Goal: Task Accomplishment & Management: Manage account settings

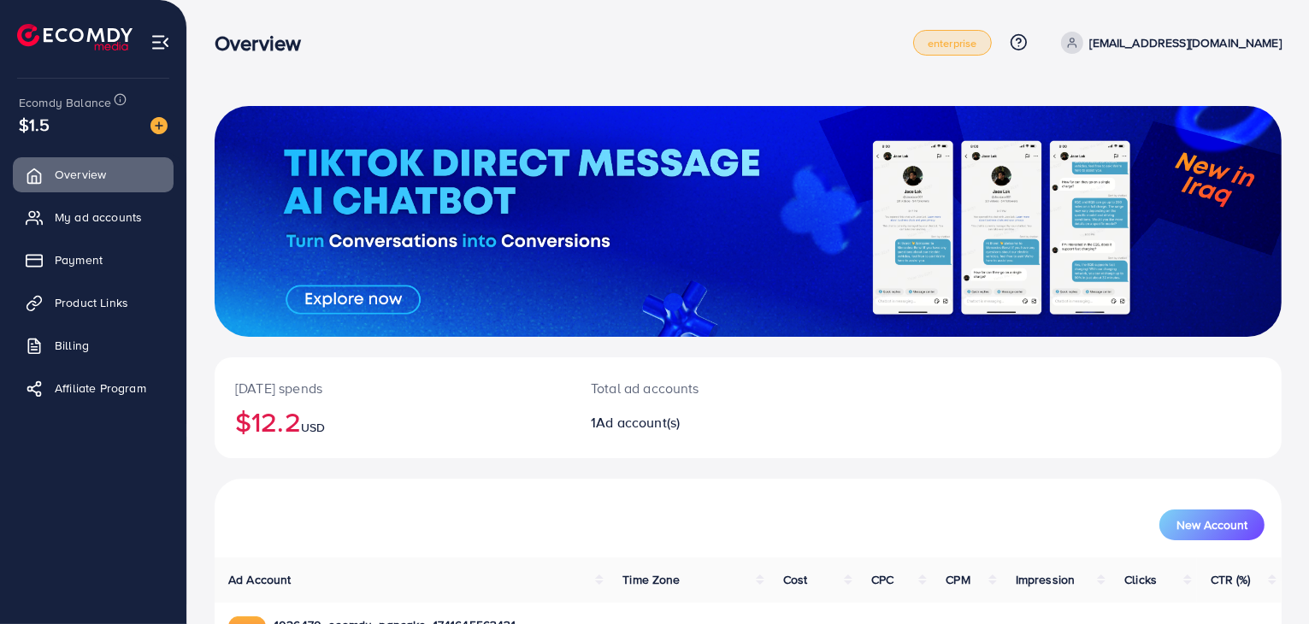
click at [977, 44] on span "enterprise" at bounding box center [953, 43] width 50 height 11
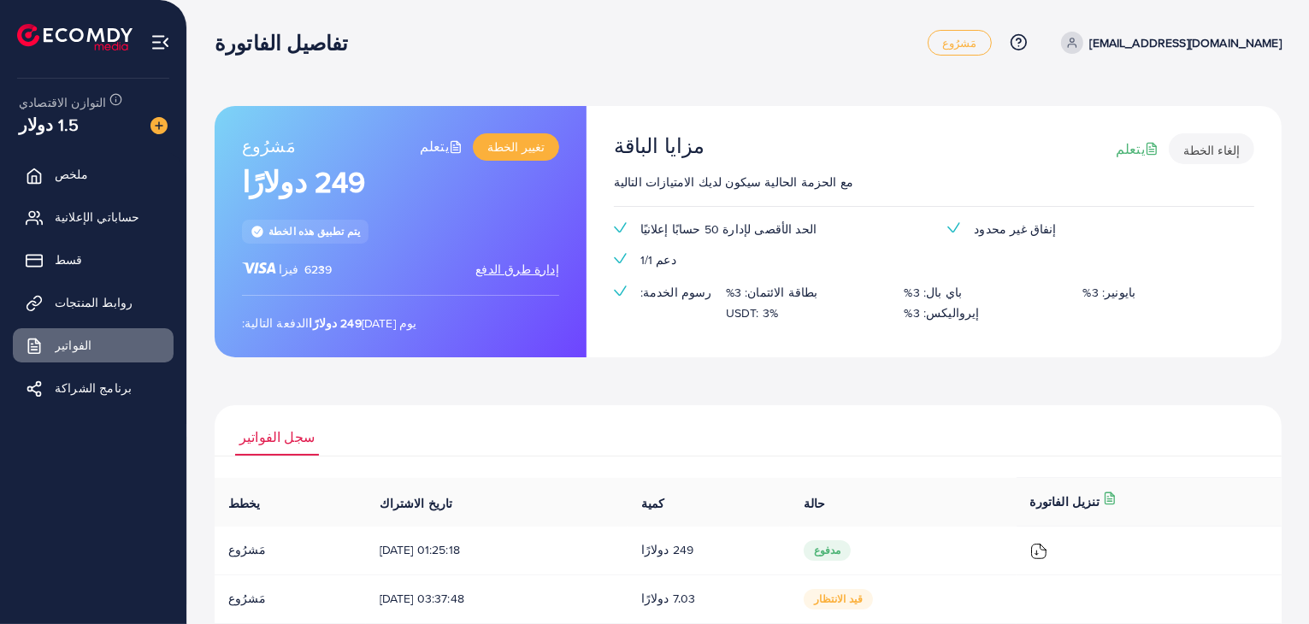
click at [313, 239] on div "يتم تطبيق هذه الخطة" at bounding box center [305, 231] width 127 height 23
click at [1220, 44] on font "[EMAIL_ADDRESS][DOMAIN_NAME]" at bounding box center [1185, 42] width 191 height 17
click at [32, 168] on icon at bounding box center [38, 175] width 13 height 15
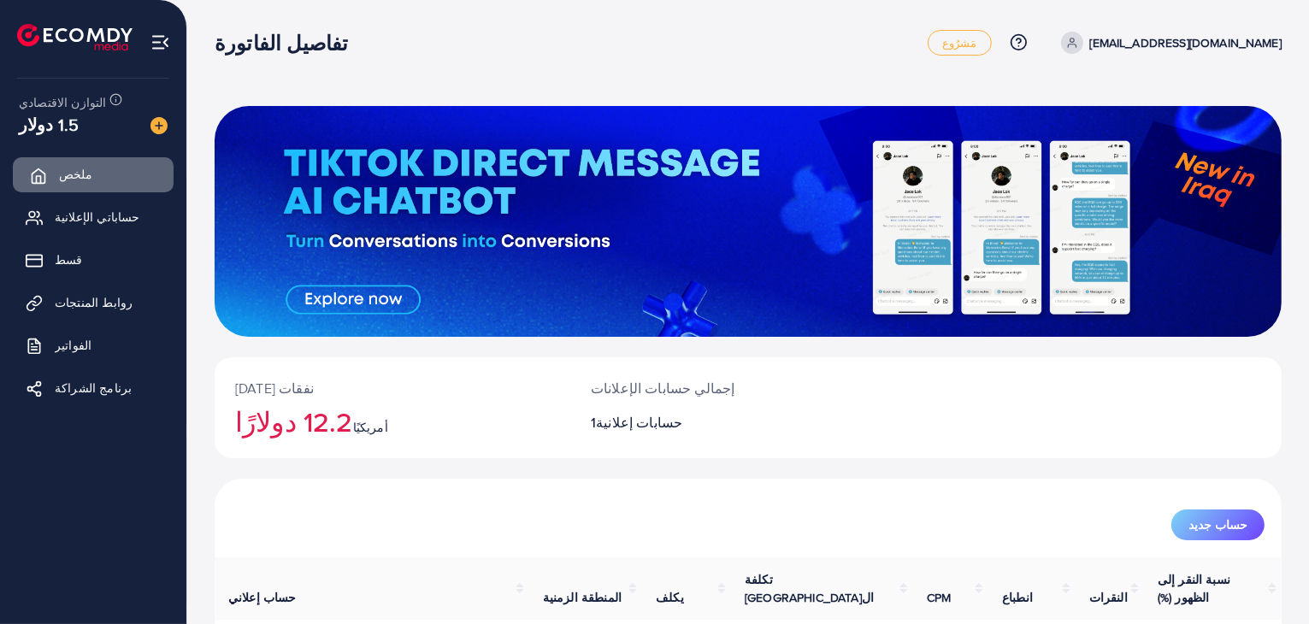
scroll to position [117, 0]
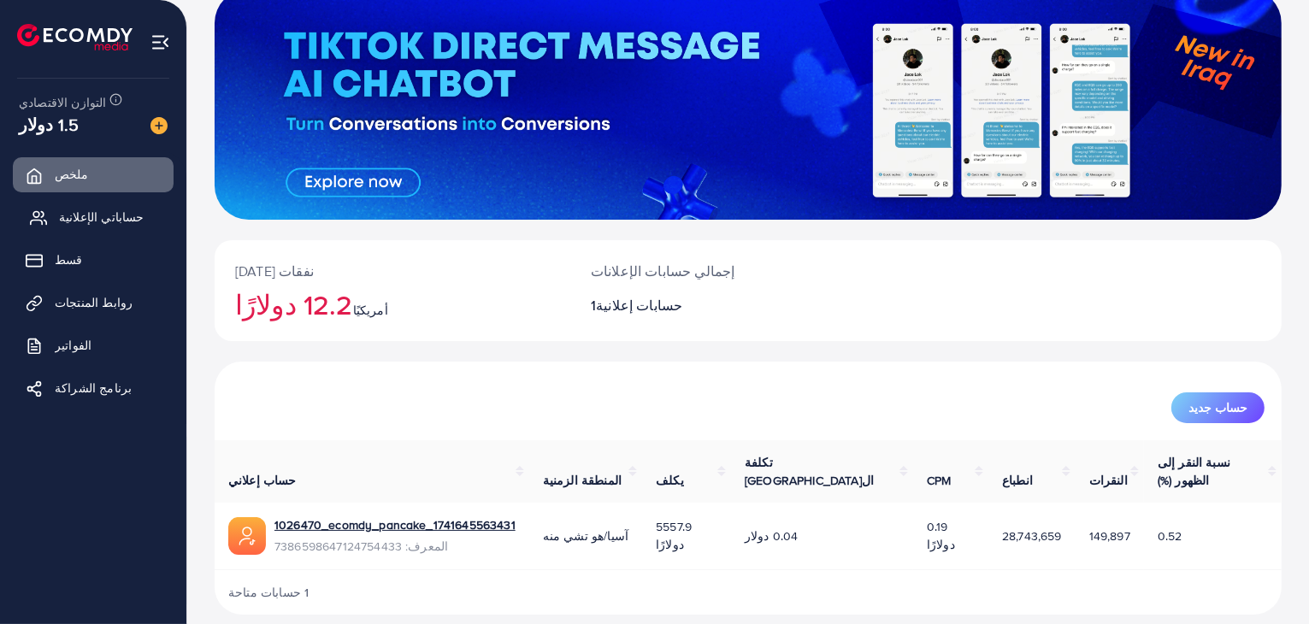
click at [85, 224] on font "حساباتي الإعلانية" at bounding box center [101, 217] width 85 height 17
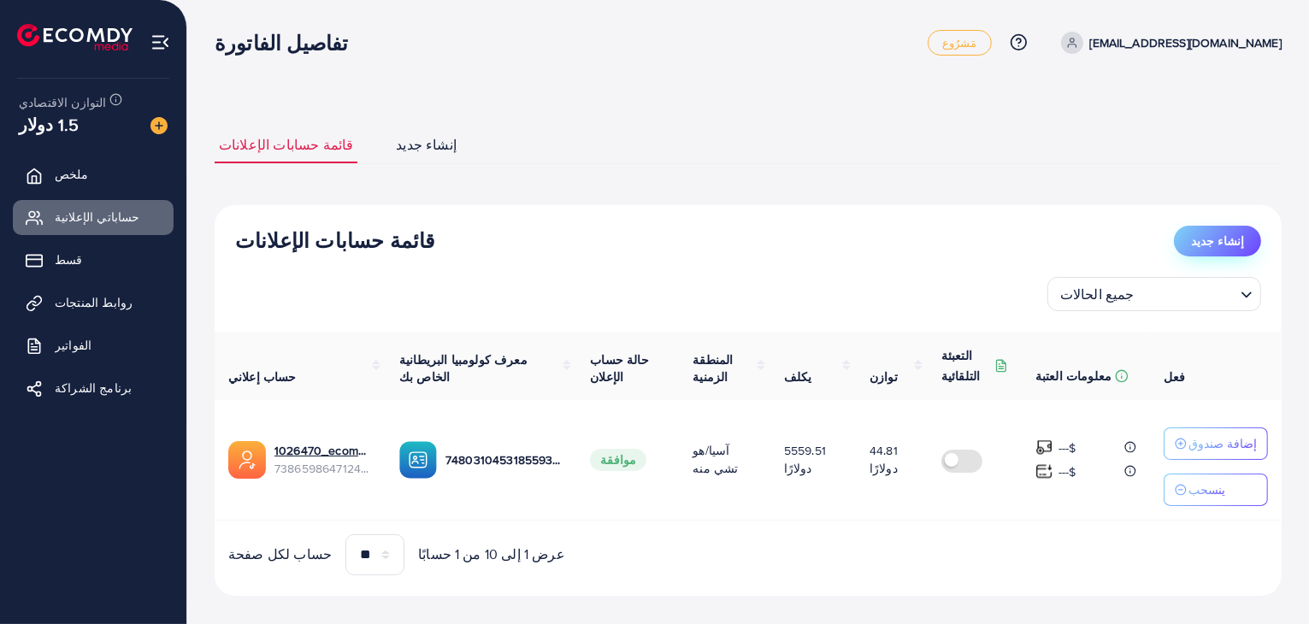
click at [1219, 253] on button "إنشاء جديد" at bounding box center [1217, 241] width 87 height 31
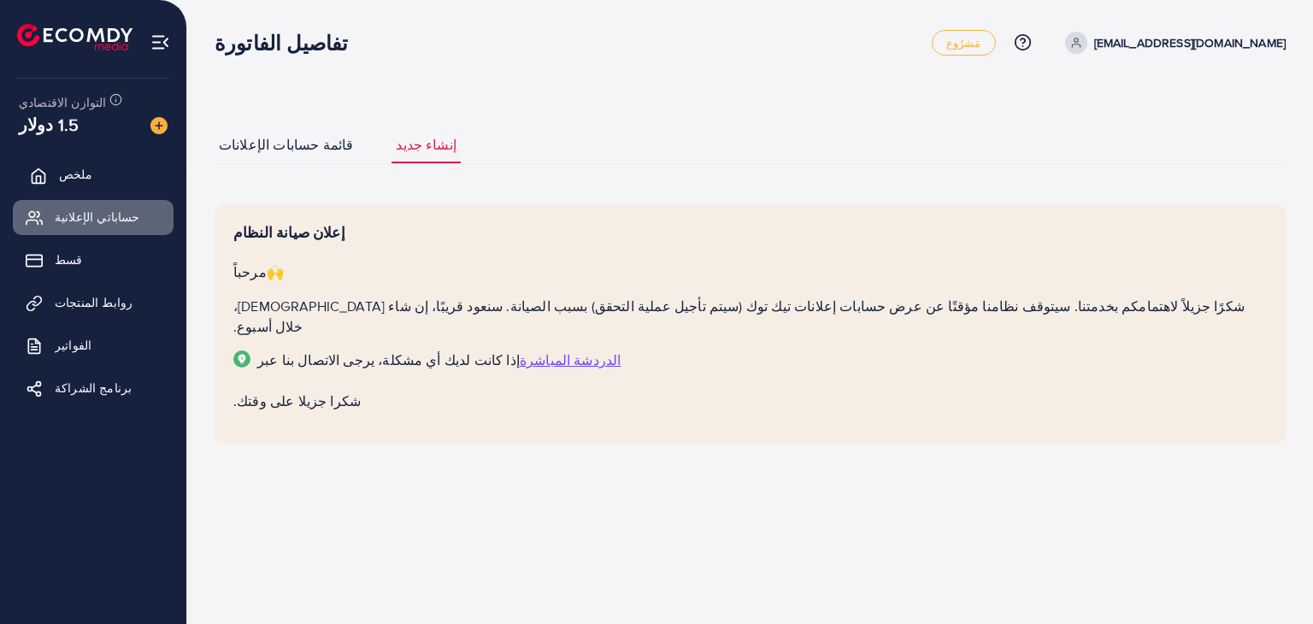
click at [115, 181] on link "ملخص" at bounding box center [93, 174] width 161 height 34
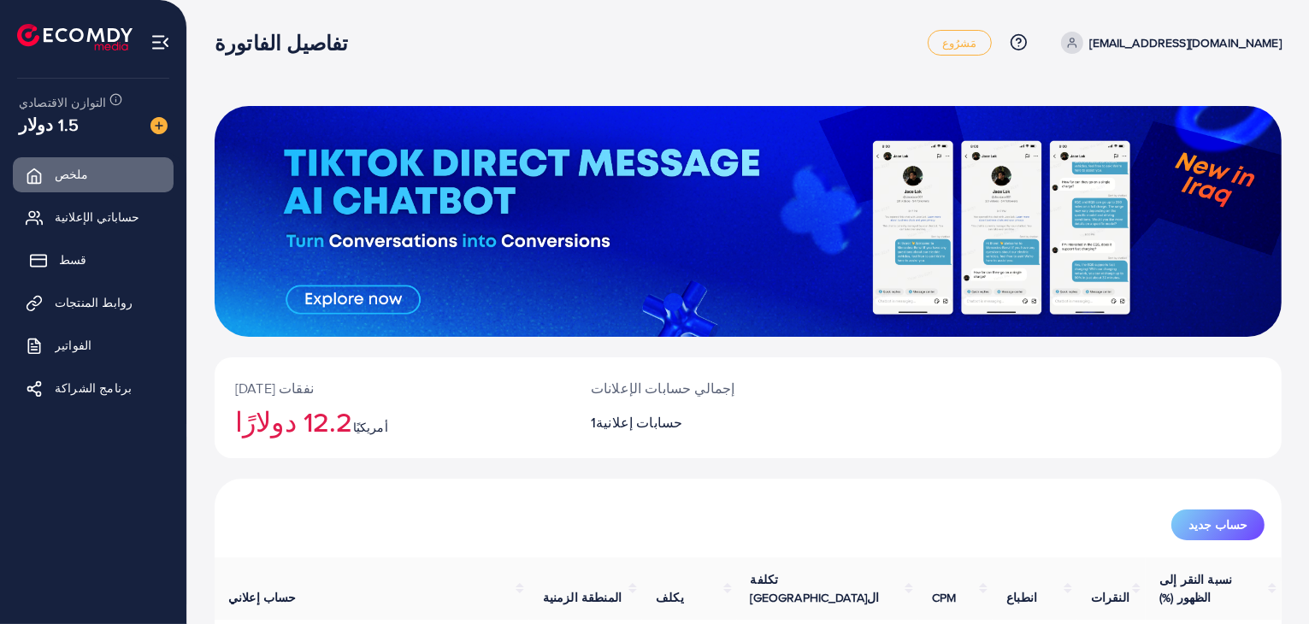
click at [110, 260] on link "قسط" at bounding box center [93, 260] width 161 height 34
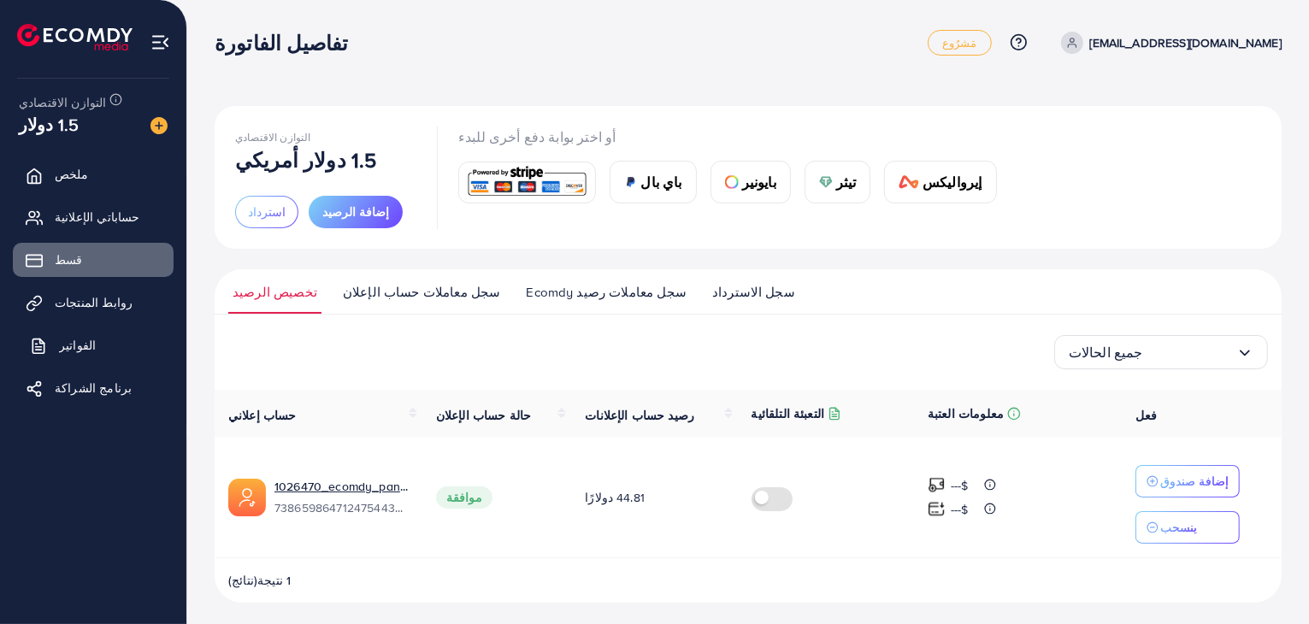
click at [109, 345] on link "الفواتير" at bounding box center [93, 345] width 161 height 34
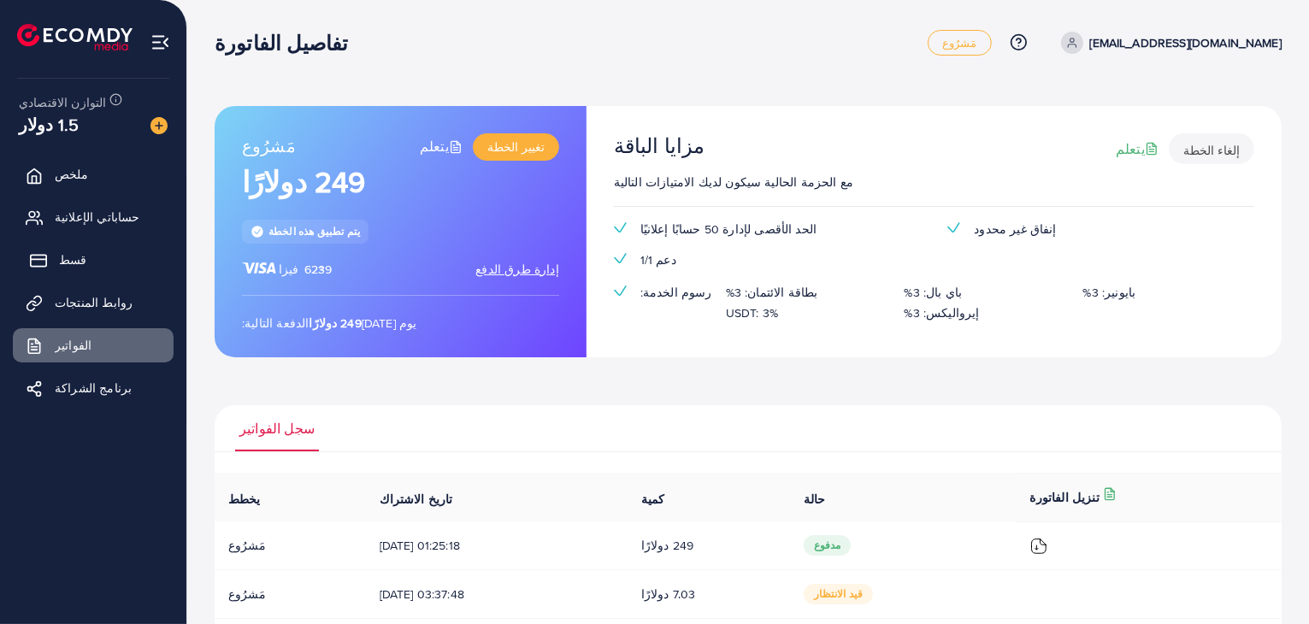
click at [101, 263] on link "قسط" at bounding box center [93, 260] width 161 height 34
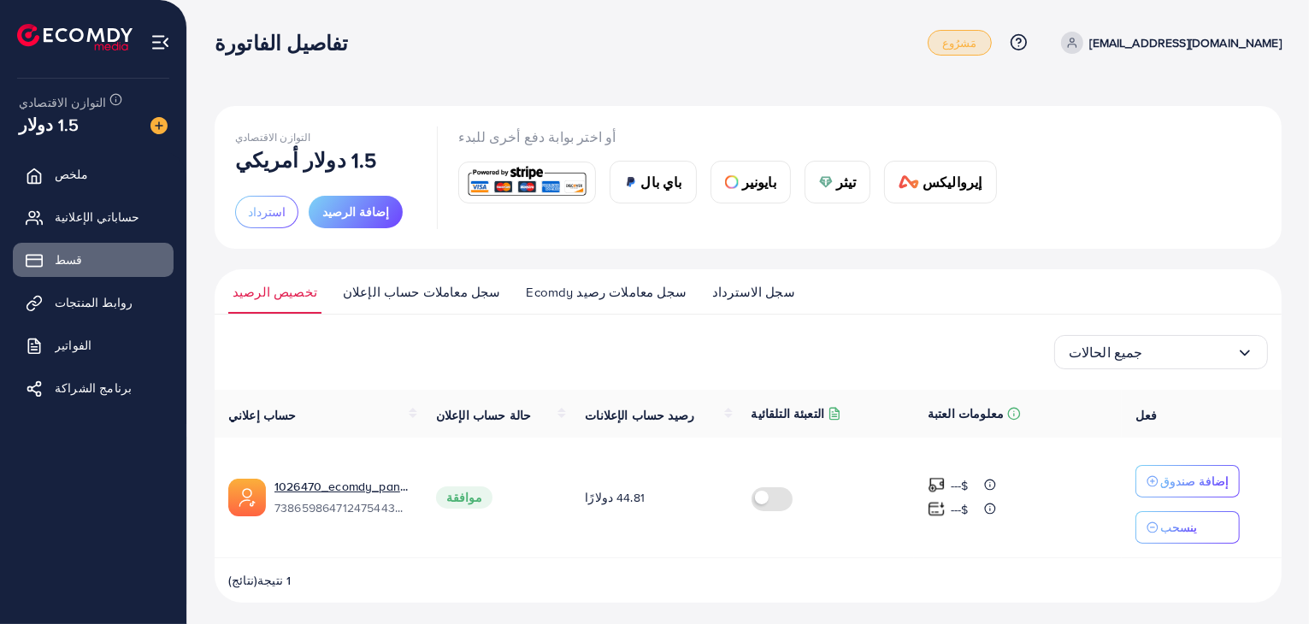
click at [977, 44] on font "مَشرُوع" at bounding box center [959, 42] width 35 height 15
